Goal: Task Accomplishment & Management: Manage account settings

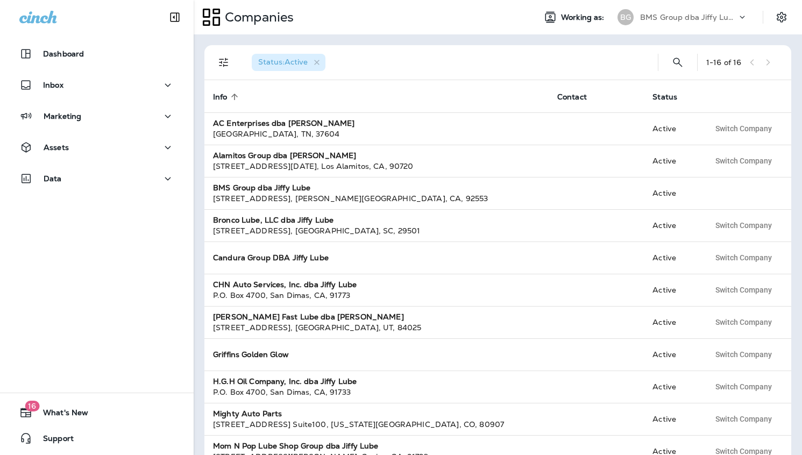
click at [698, 17] on p "BMS Group dba Jiffy Lube" at bounding box center [688, 17] width 97 height 9
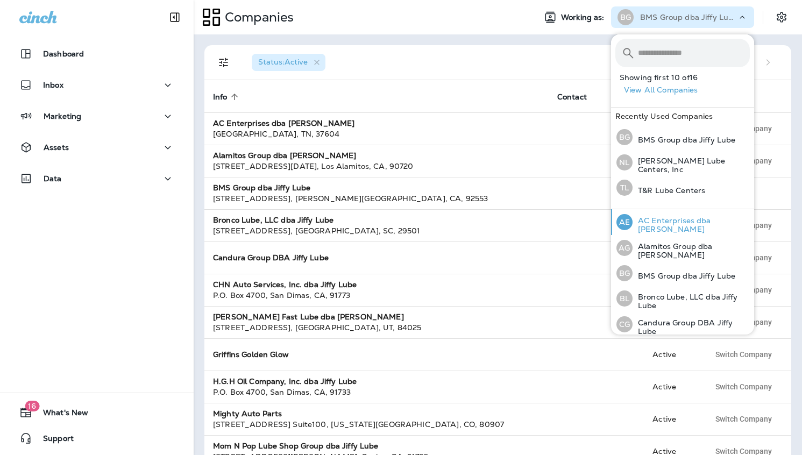
click at [685, 220] on p "AC Enterprises dba [PERSON_NAME]" at bounding box center [691, 224] width 117 height 17
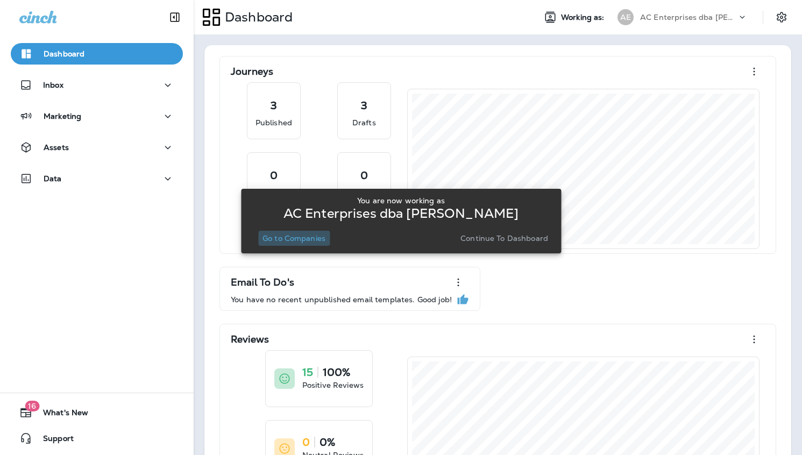
click at [294, 235] on p "Go to Companies" at bounding box center [294, 238] width 63 height 9
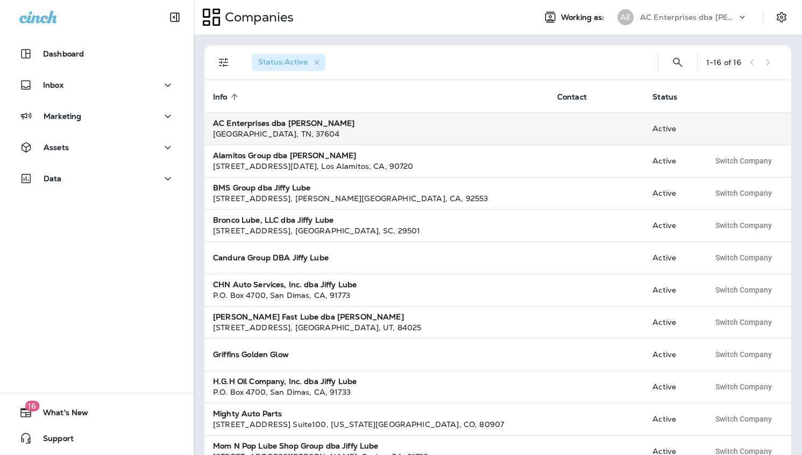
click at [396, 123] on div "AC Enterprises dba [PERSON_NAME]" at bounding box center [376, 123] width 327 height 11
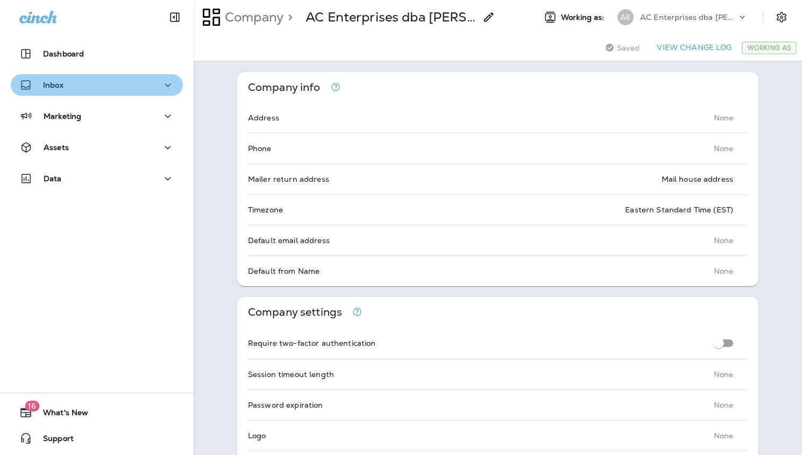
click at [105, 88] on div "Inbox" at bounding box center [96, 85] width 155 height 13
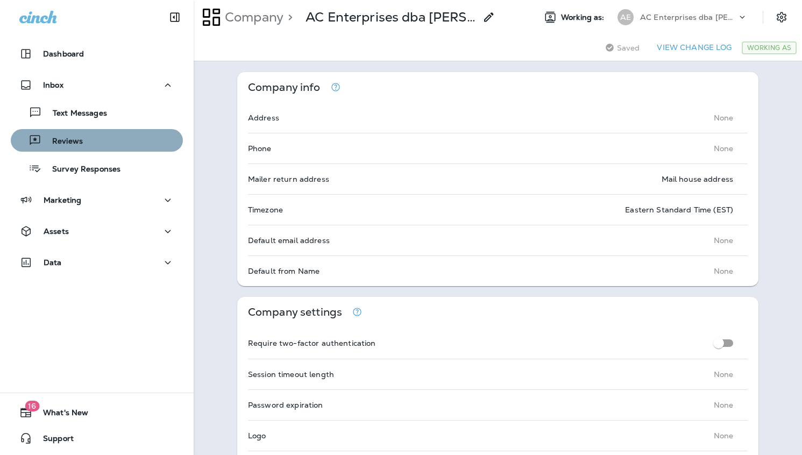
click at [77, 145] on p "Reviews" at bounding box center [61, 142] width 41 height 10
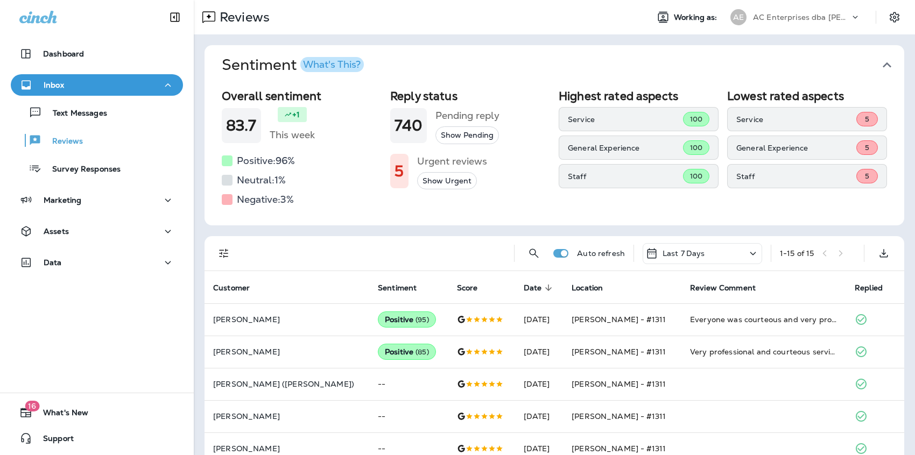
click at [799, 12] on div "AC Enterprises dba [PERSON_NAME]" at bounding box center [801, 17] width 97 height 16
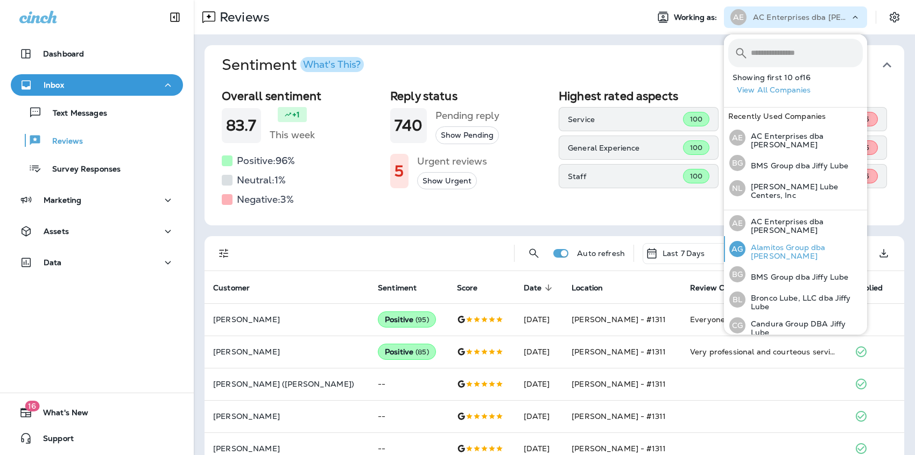
click at [798, 244] on p "Alamitos Group dba [PERSON_NAME]" at bounding box center [803, 251] width 117 height 17
